Goal: Feedback & Contribution: Submit feedback/report problem

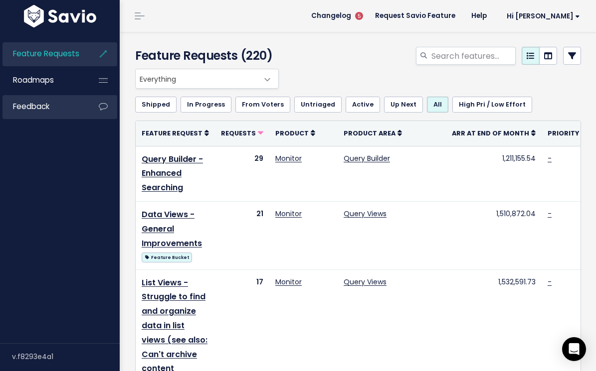
click at [81, 104] on link "Feedback" at bounding box center [42, 106] width 80 height 23
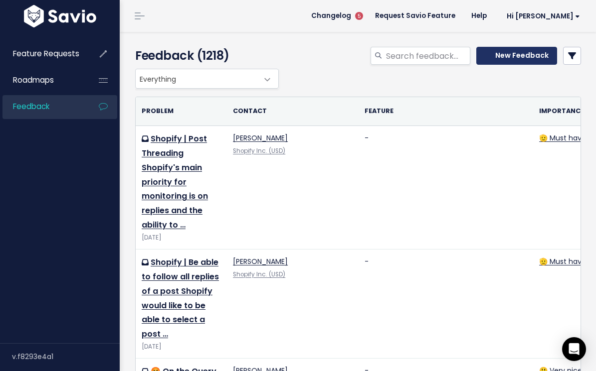
click at [491, 57] on icon at bounding box center [487, 55] width 6 height 7
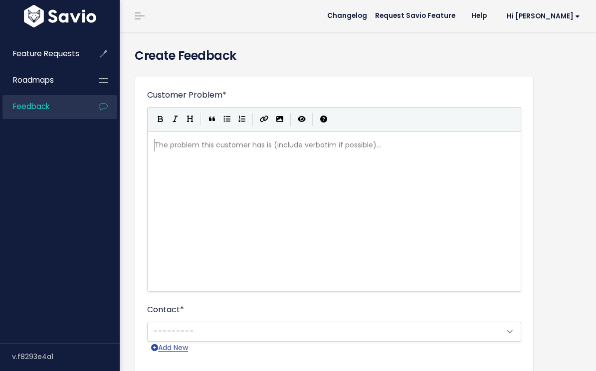
scroll to position [1, 0]
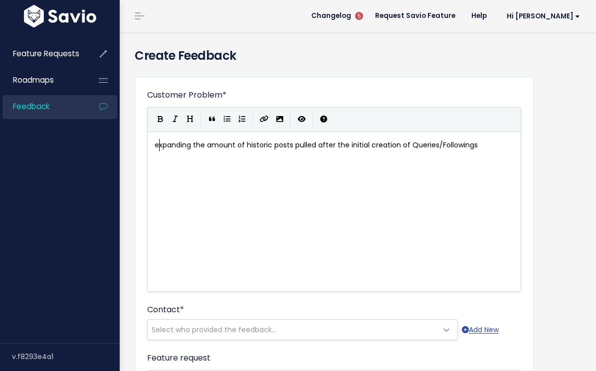
click at [158, 146] on span "expanding the amount of historic posts pulled after the initial creation of Que…" at bounding box center [315, 145] width 323 height 10
type textarea "E"
click at [489, 145] on pre "Expanding the amount of historic posts pulled after the initial creation of Que…" at bounding box center [333, 145] width 363 height 12
type textarea "."
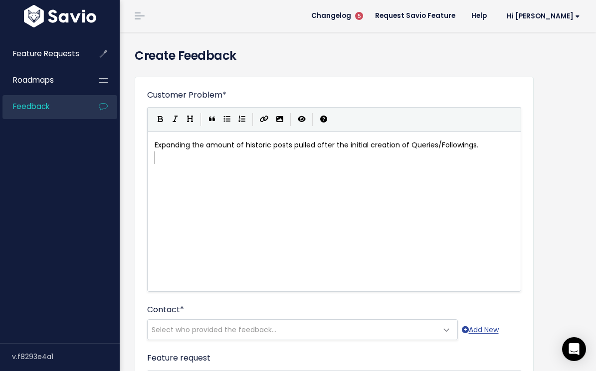
scroll to position [1, 0]
type textarea "This will allow our u"
type textarea "Users to review historica"
type textarea "content across social media platforms ("
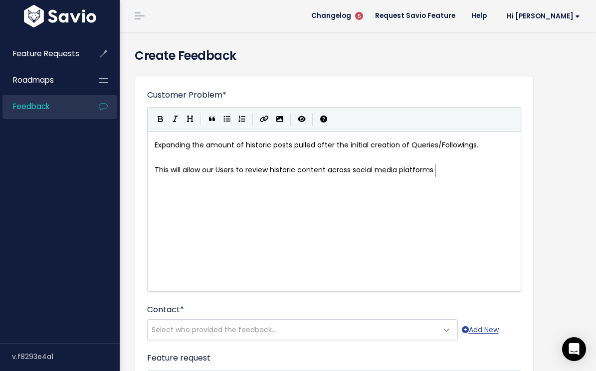
scroll to position [3, 141]
type textarea "and building cases within"
click at [415, 168] on span "This will allow our Users to review historic content across social media platfo…" at bounding box center [327, 176] width 347 height 22
type textarea "platforms"
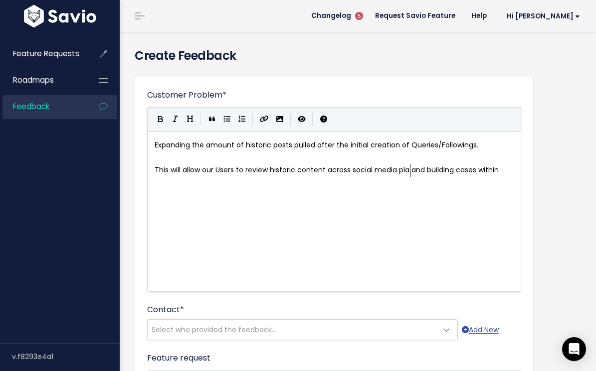
type textarea "plat"
type textarea "sources"
click at [237, 179] on pre "This will allow our Users to review historic content across social media source…" at bounding box center [333, 176] width 363 height 25
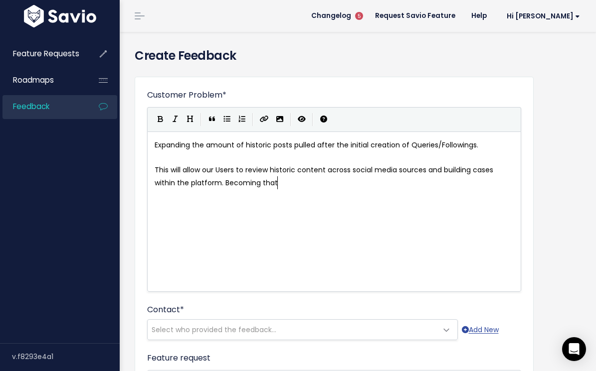
scroll to position [3, 100]
type textarea "the platform. Becoming that true housed loca"
click at [191, 334] on div "Who shared this feedback? You'll see them alongside the feature request. Requir…" at bounding box center [175, 331] width 100 height 31
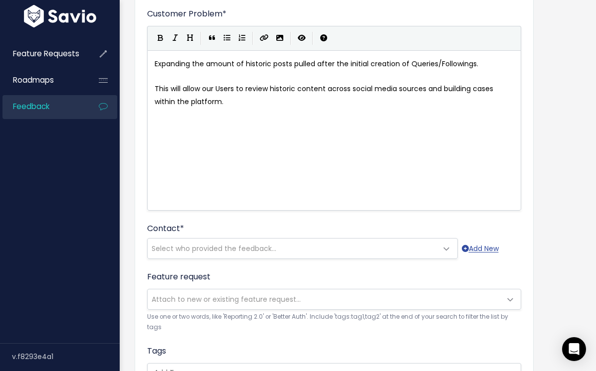
scroll to position [95, 0]
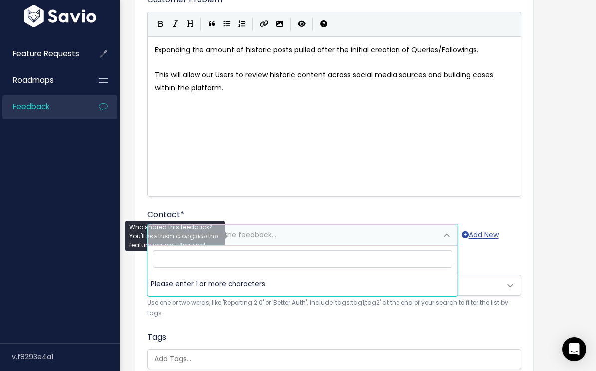
click at [234, 231] on span "Select who provided the feedback..." at bounding box center [213, 235] width 125 height 10
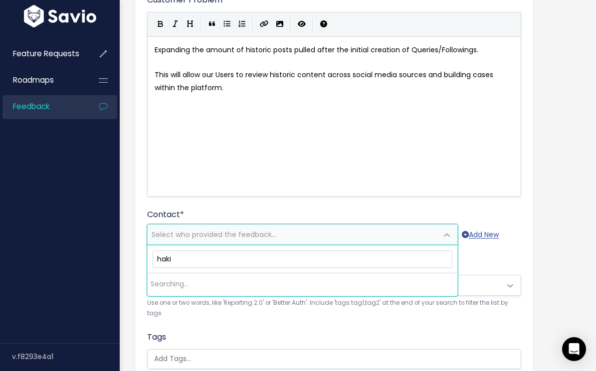
type input "hakim"
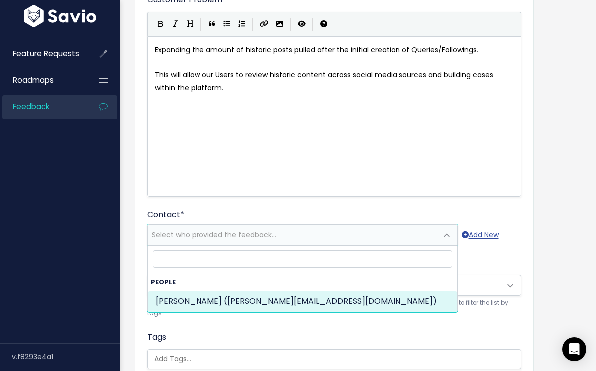
select select "82971747"
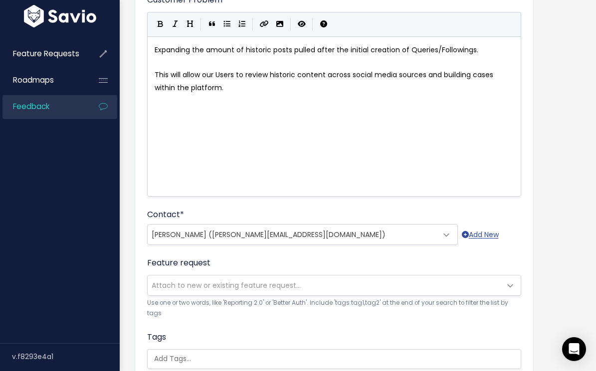
click at [191, 279] on span "Attach to new or existing feature request..." at bounding box center [324, 286] width 353 height 20
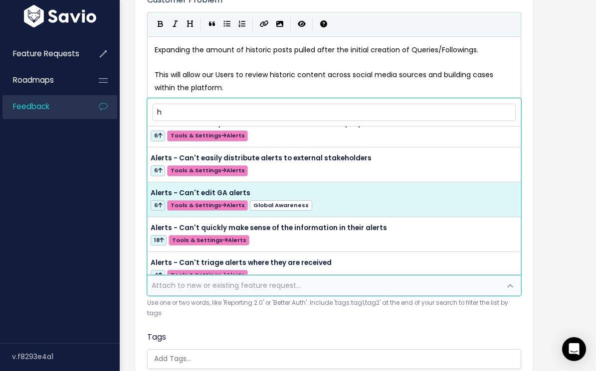
scroll to position [71, 0]
type input "his"
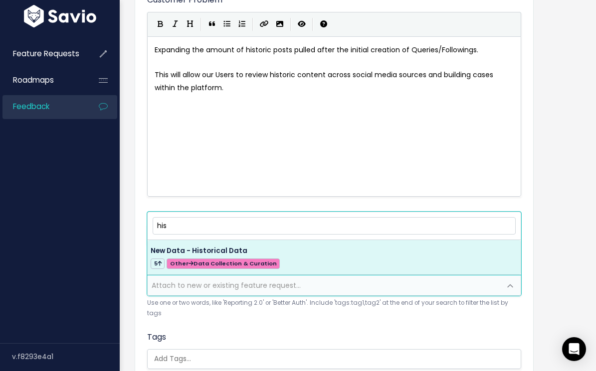
scroll to position [0, 0]
select select "56945"
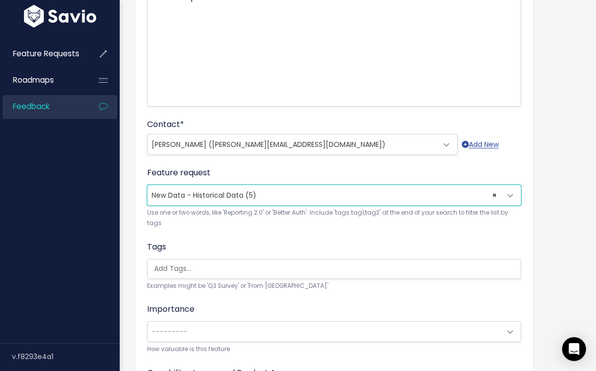
scroll to position [198, 0]
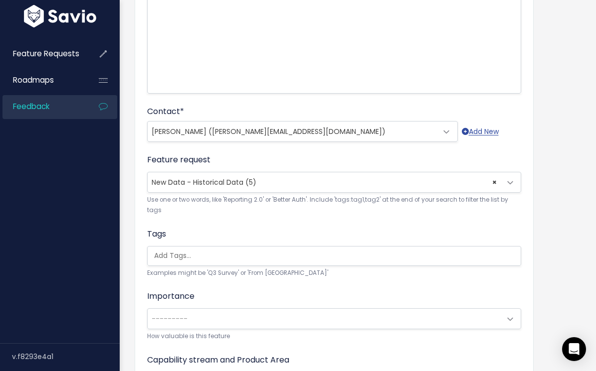
click at [190, 248] on ul at bounding box center [334, 256] width 373 height 19
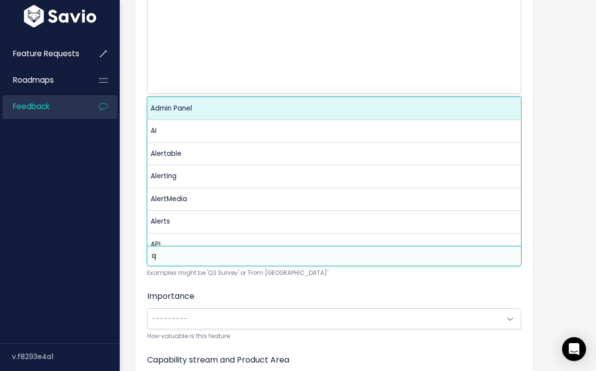
scroll to position [0, 0]
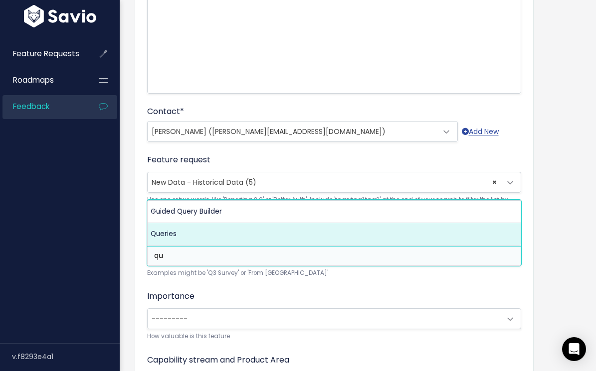
type input "qu"
select select "13295"
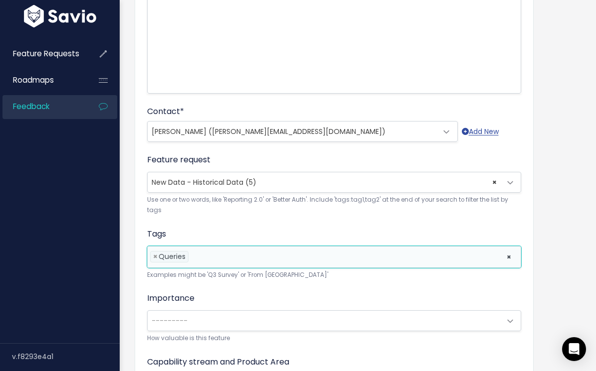
click at [231, 256] on li at bounding box center [345, 257] width 308 height 10
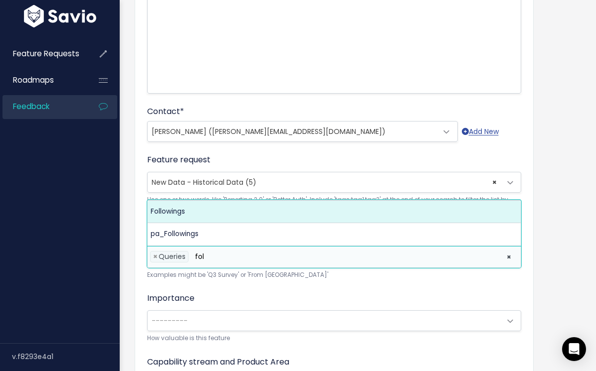
type input "fol"
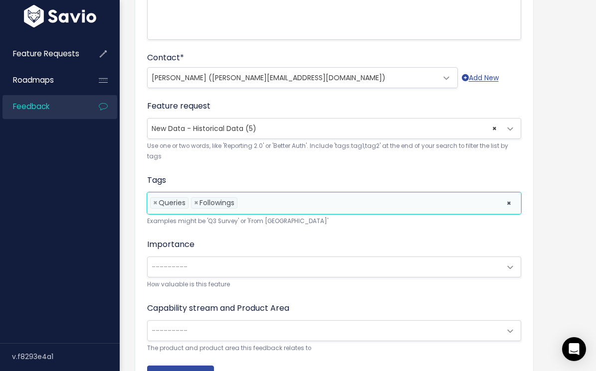
scroll to position [254, 0]
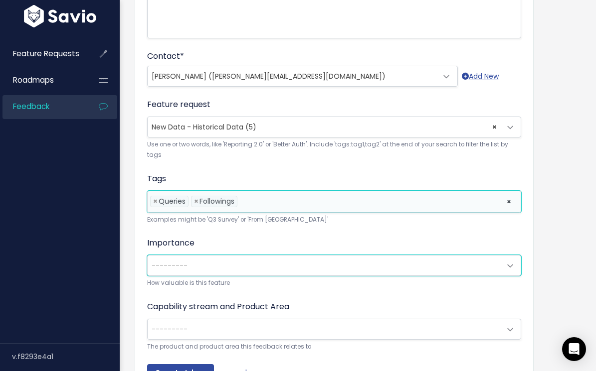
click at [204, 268] on span "---------" at bounding box center [324, 266] width 353 height 20
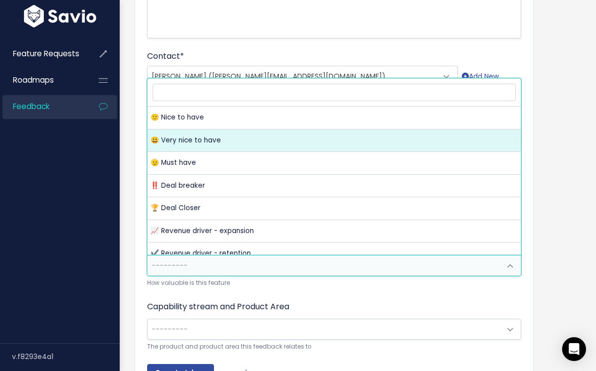
select select "VERY_NICE_TO_HAVE"
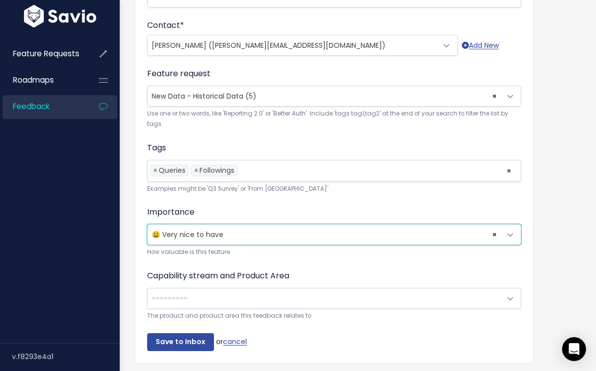
scroll to position [315, 0]
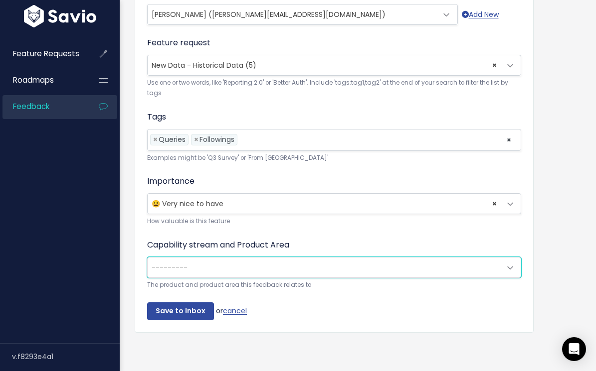
click at [212, 263] on span "---------" at bounding box center [324, 268] width 353 height 20
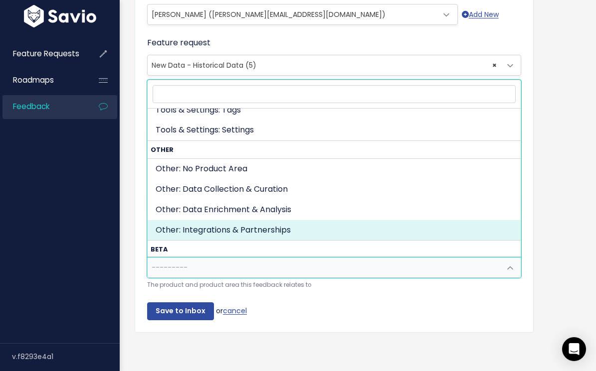
scroll to position [469, 0]
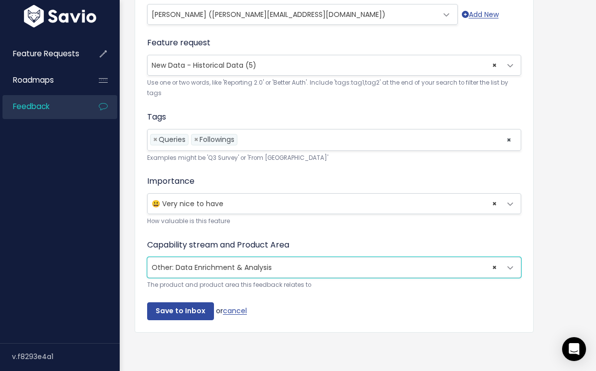
click at [250, 268] on span "× Other: Data Enrichment & Analysis" at bounding box center [324, 268] width 353 height 20
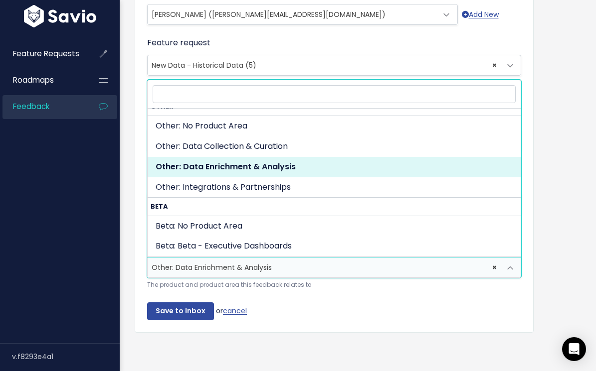
scroll to position [513, 0]
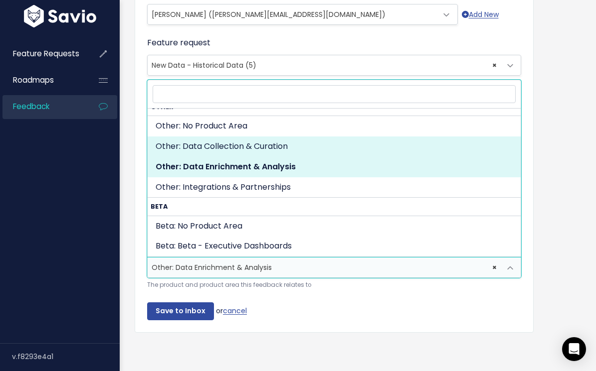
select select "OTHER:DATA_COLLECTION_CURATION"
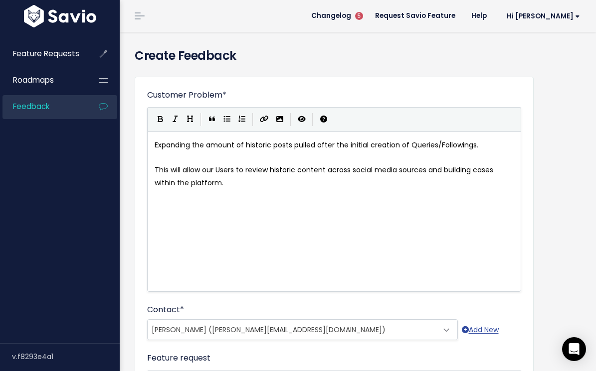
scroll to position [3, 0]
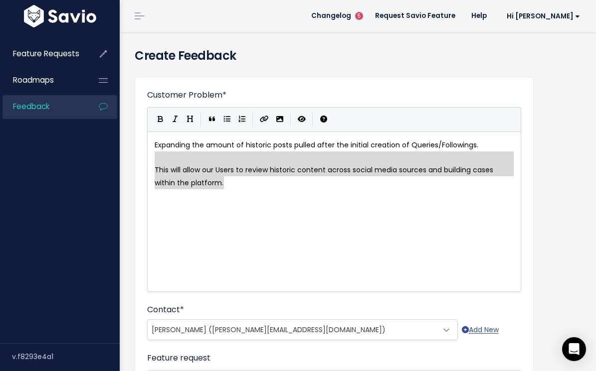
type textarea "Expanding the amount of historic posts pulled after the initial creation of Que…"
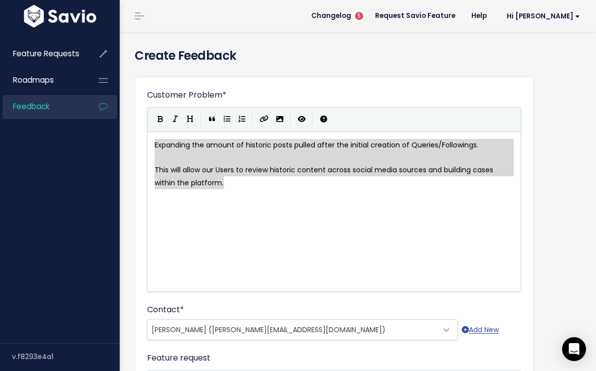
drag, startPoint x: 246, startPoint y: 185, endPoint x: 156, endPoint y: 142, distance: 99.6
paste textarea
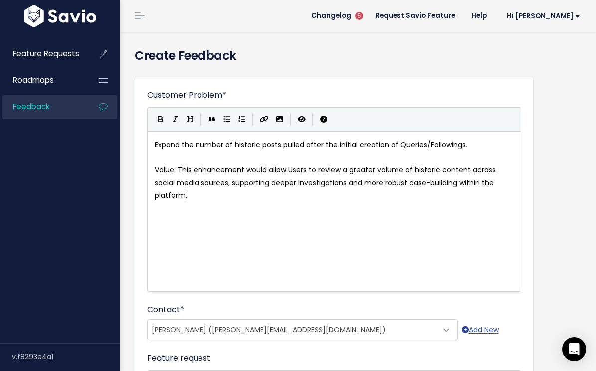
click at [170, 170] on span "Value: This enhancement would allow Users to review a greater volume of histori…" at bounding box center [325, 182] width 343 height 35
type textarea "Value"
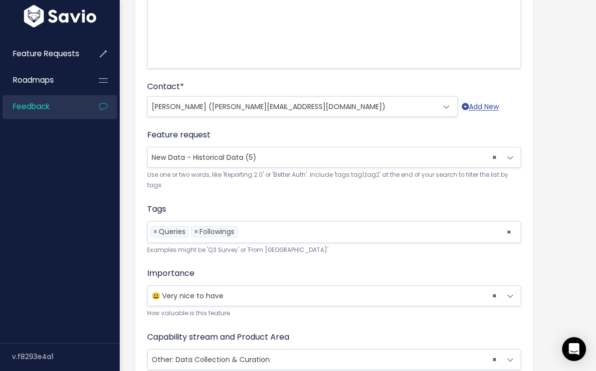
scroll to position [315, 0]
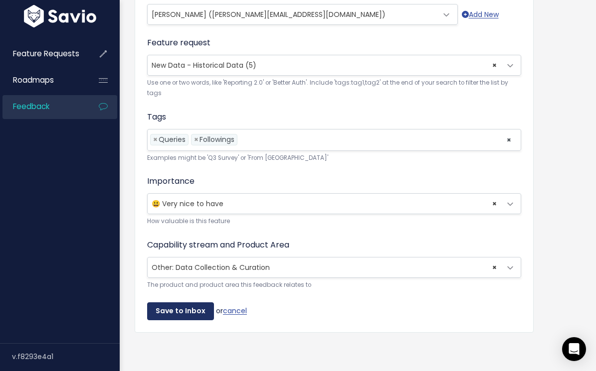
click at [169, 311] on input "Save to Inbox" at bounding box center [180, 311] width 67 height 18
